Goal: Find specific page/section: Find specific page/section

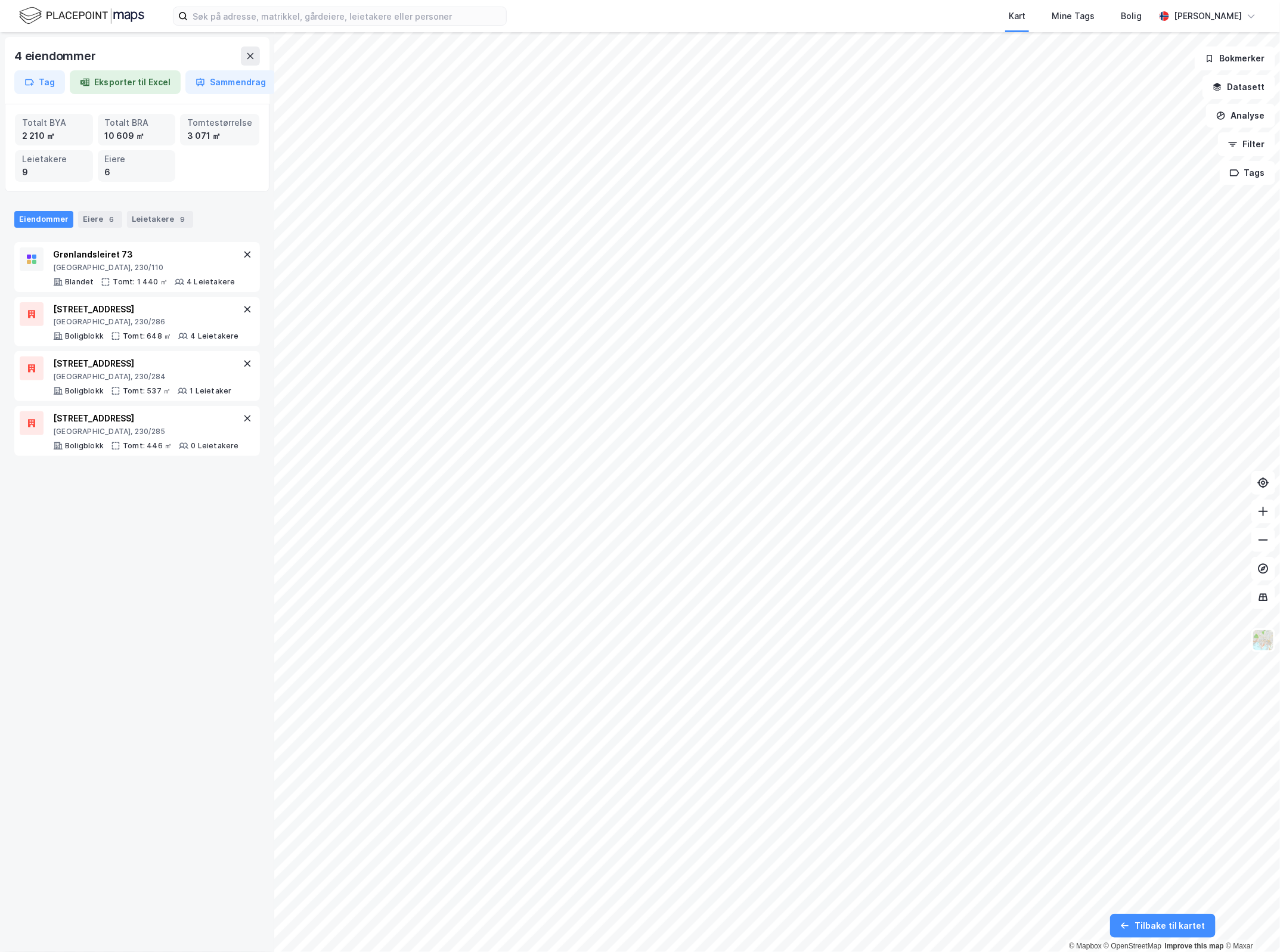
click at [138, 473] on div "4 eiendommer Tag Eksporter til Excel Sammendrag Totalt BYA 2 210 ㎡ Totalt BRA 1…" at bounding box center [137, 492] width 274 height 920
click at [129, 473] on div "4 eiendommer Tag Eksporter til Excel Sammendrag Totalt BYA 2 210 ㎡ Totalt BRA 1…" at bounding box center [137, 492] width 274 height 920
click at [126, 473] on div "4 eiendommer Tag Eksporter til Excel Sammendrag Totalt BYA 2 210 ㎡ Totalt BRA 1…" at bounding box center [137, 492] width 274 height 920
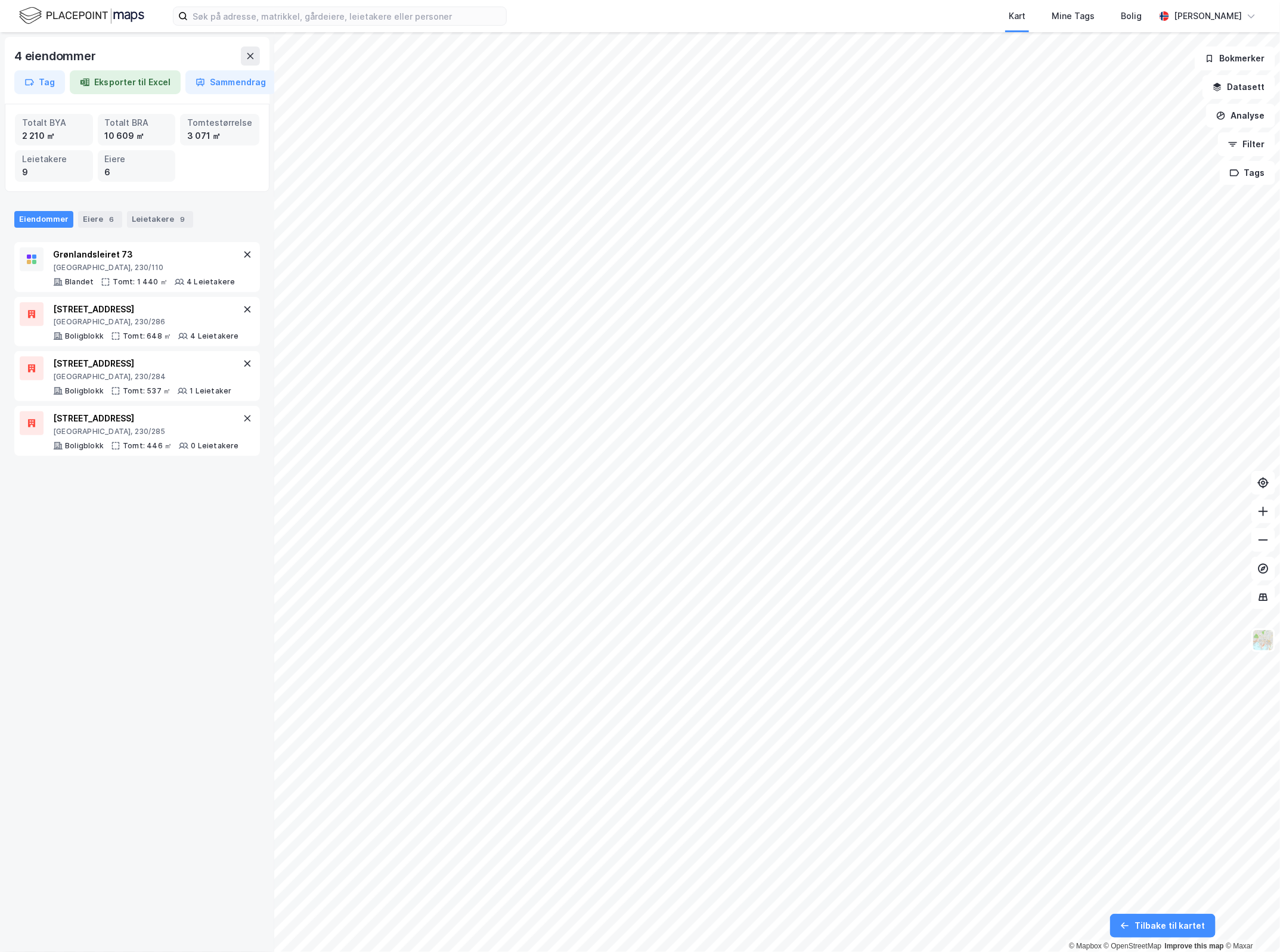
click at [126, 473] on div "4 eiendommer Tag Eksporter til Excel Sammendrag Totalt BYA 2 210 ㎡ Totalt BRA 1…" at bounding box center [137, 492] width 274 height 920
click at [123, 473] on div "4 eiendommer Tag Eksporter til Excel Sammendrag Totalt BYA 2 210 ㎡ Totalt BRA 1…" at bounding box center [137, 492] width 274 height 920
click at [126, 473] on div "4 eiendommer Tag Eksporter til Excel Sammendrag Totalt BYA 2 210 ㎡ Totalt BRA 1…" at bounding box center [137, 492] width 274 height 920
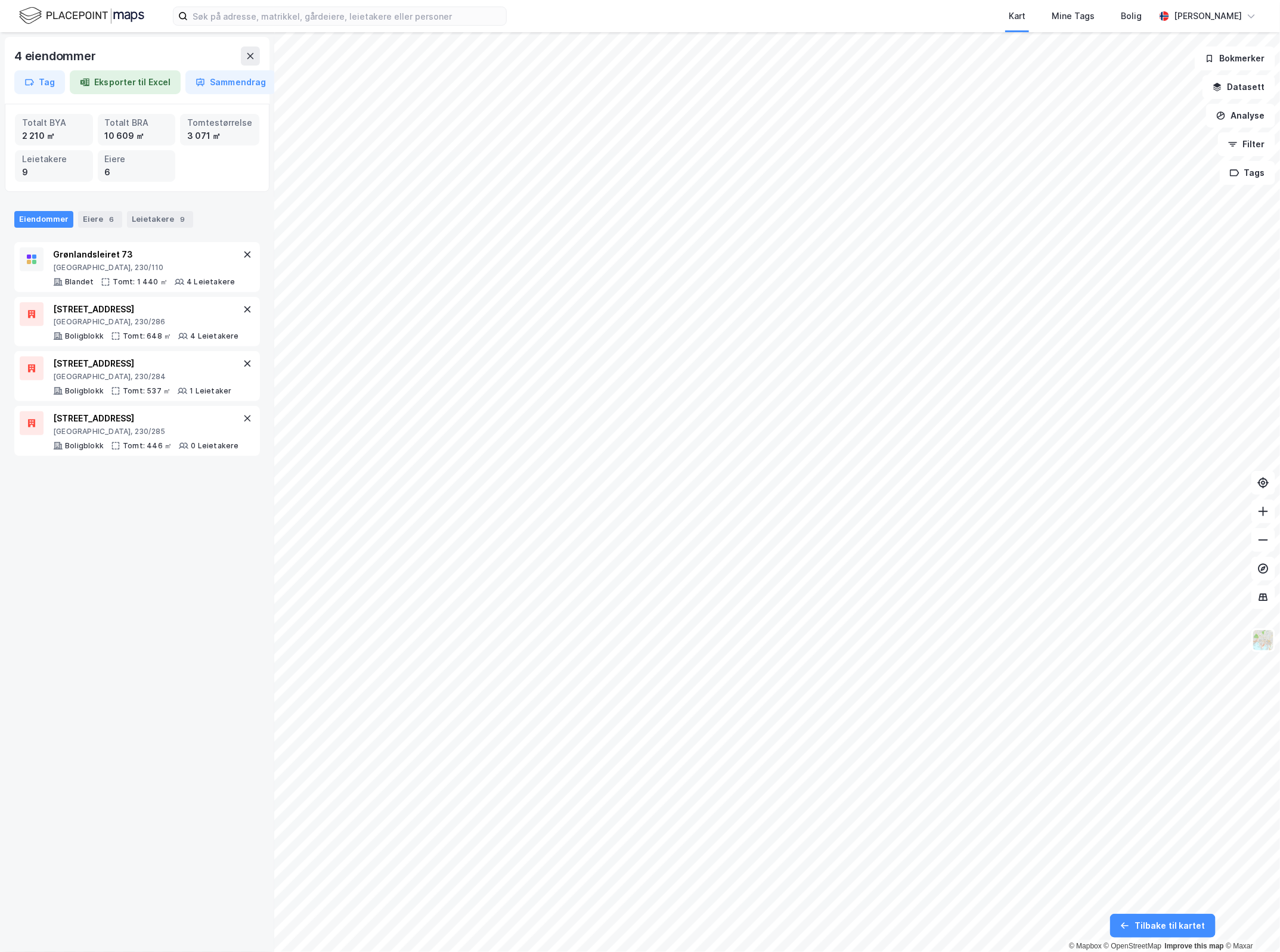
click at [126, 473] on div "4 eiendommer Tag Eksporter til Excel Sammendrag Totalt BYA 2 210 ㎡ Totalt BRA 1…" at bounding box center [137, 492] width 274 height 920
